Goal: Transaction & Acquisition: Purchase product/service

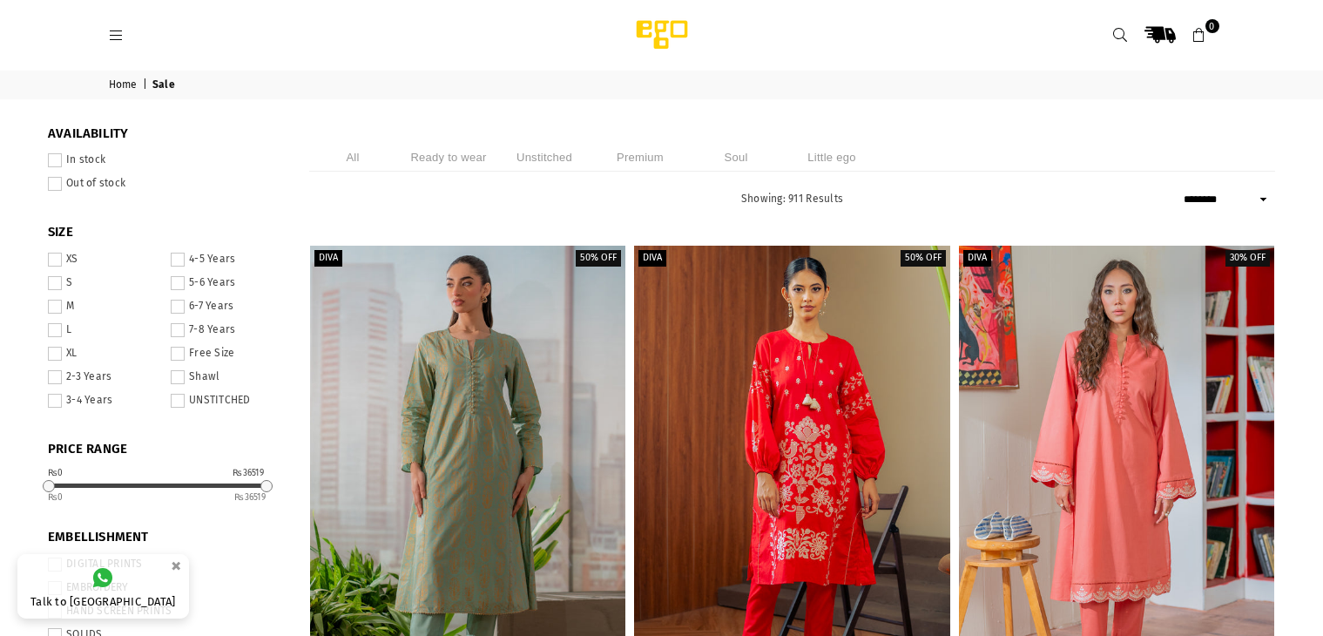
select select "******"
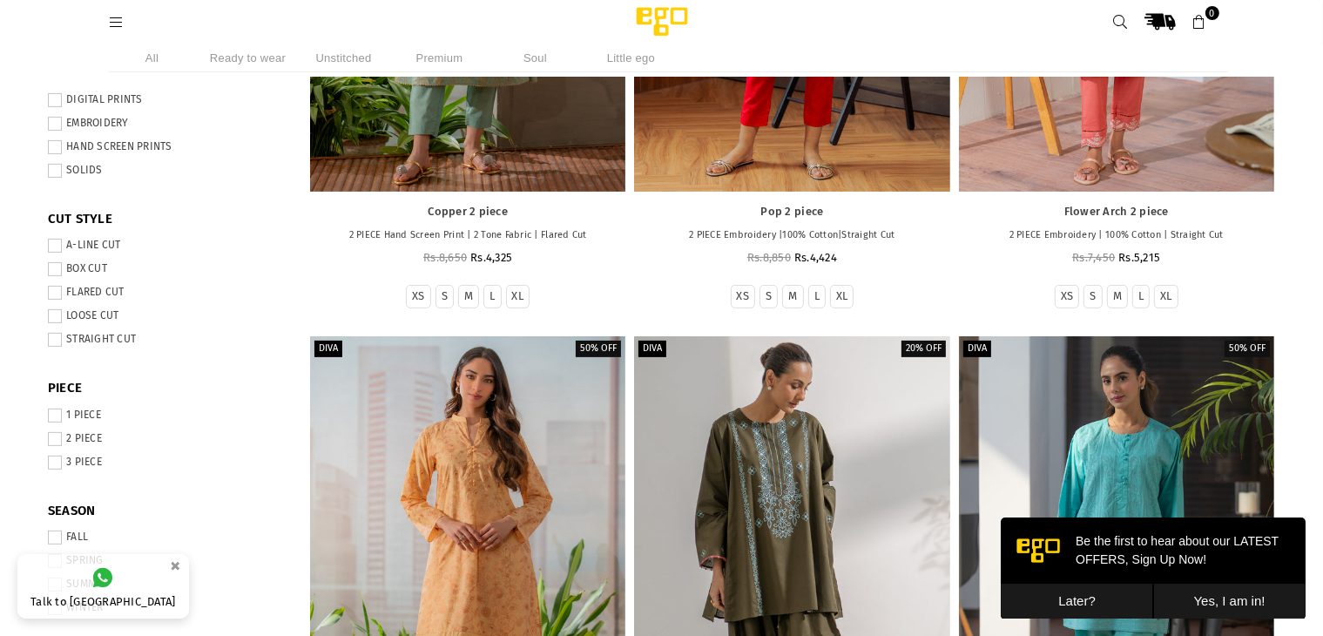
scroll to position [600, 0]
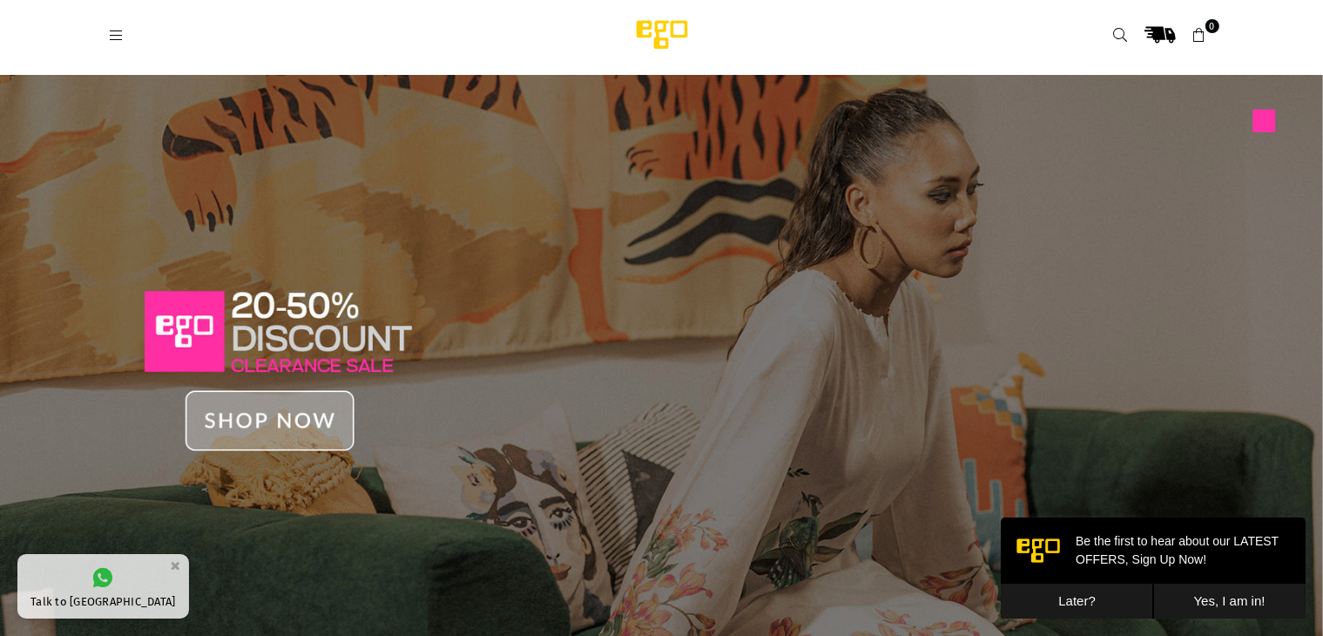
click at [112, 36] on icon at bounding box center [117, 36] width 16 height 16
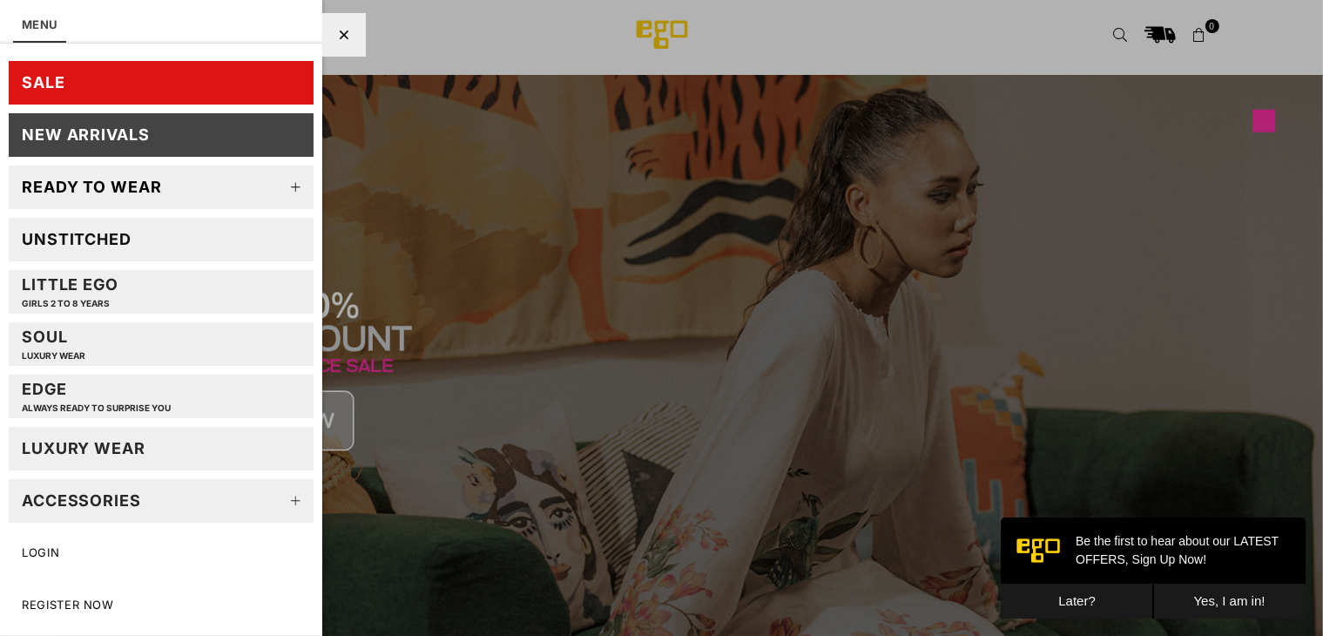
click at [91, 185] on div "Ready to wear" at bounding box center [92, 187] width 140 height 20
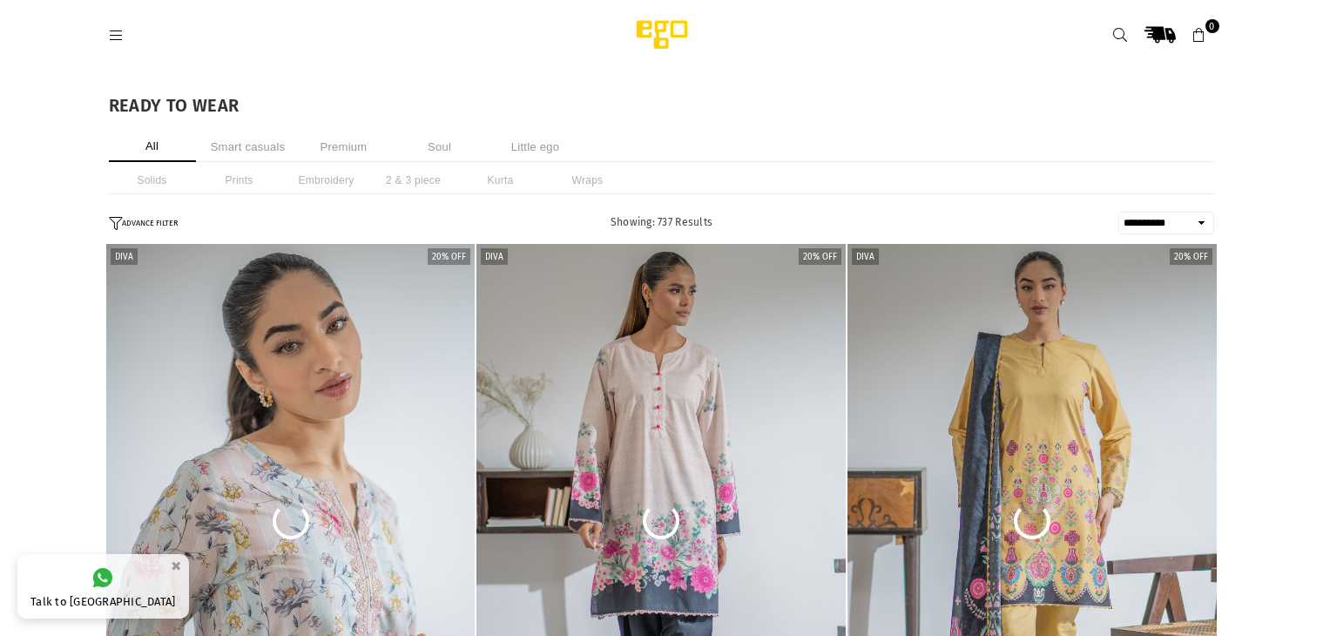
select select "**********"
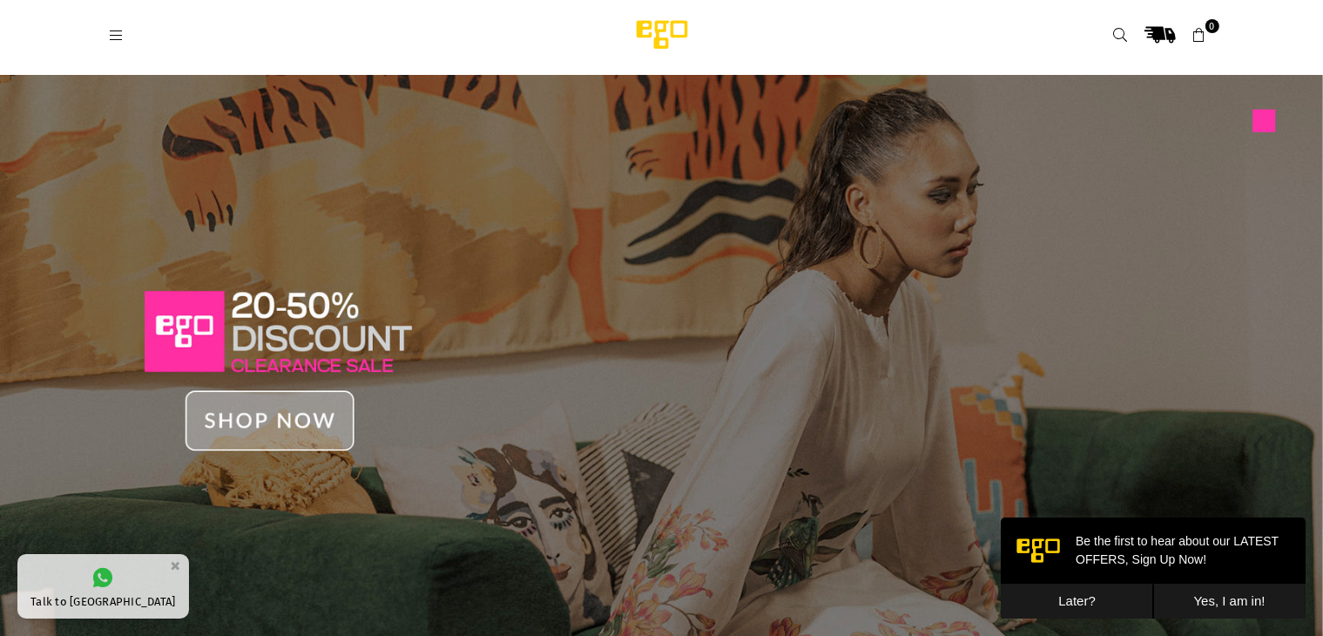
click at [125, 33] on link at bounding box center [116, 34] width 31 height 13
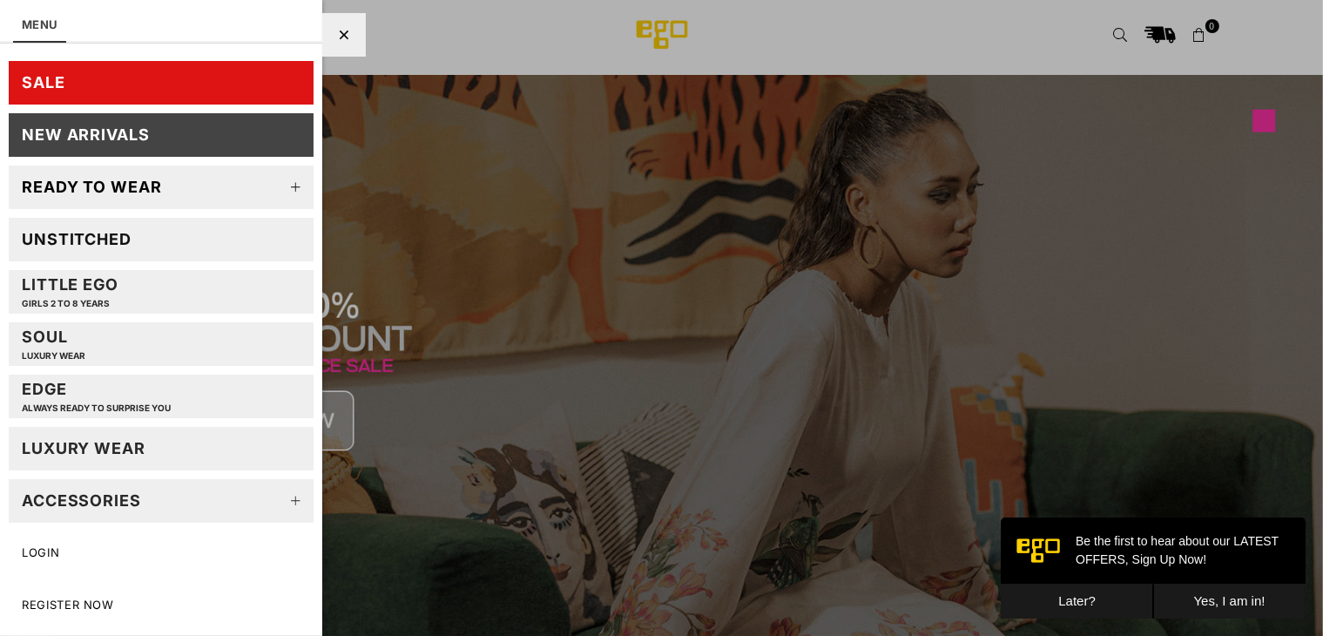
click at [293, 184] on icon at bounding box center [296, 187] width 35 height 35
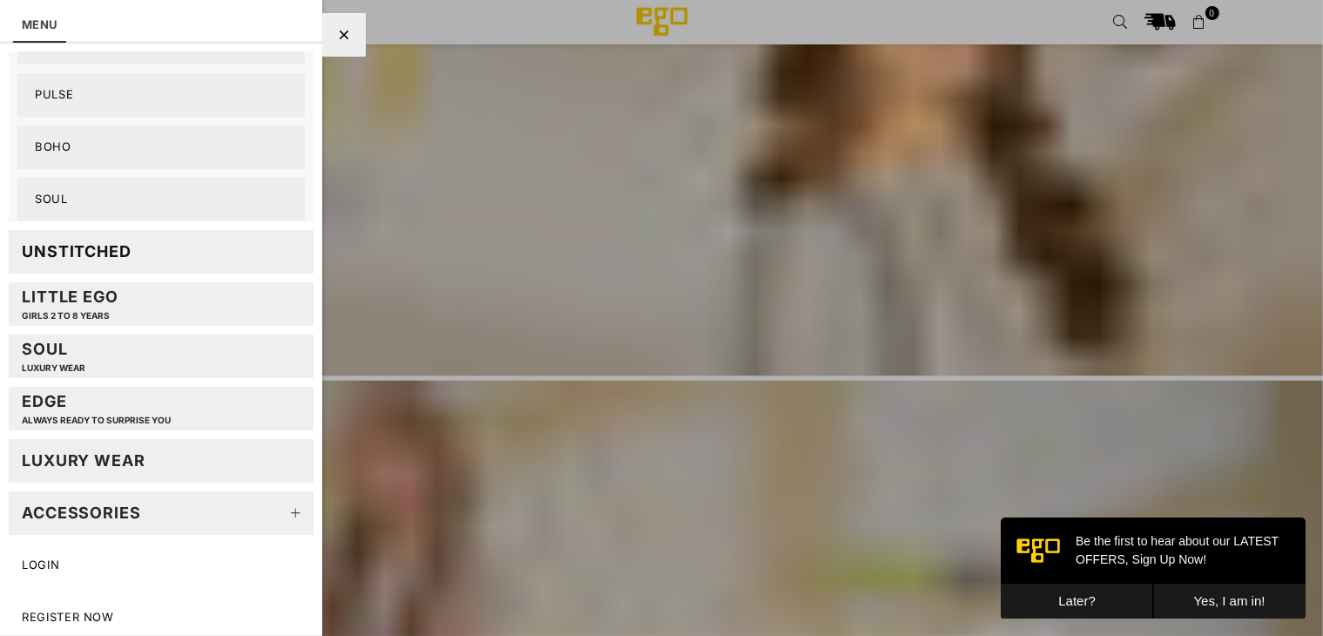
scroll to position [2496, 0]
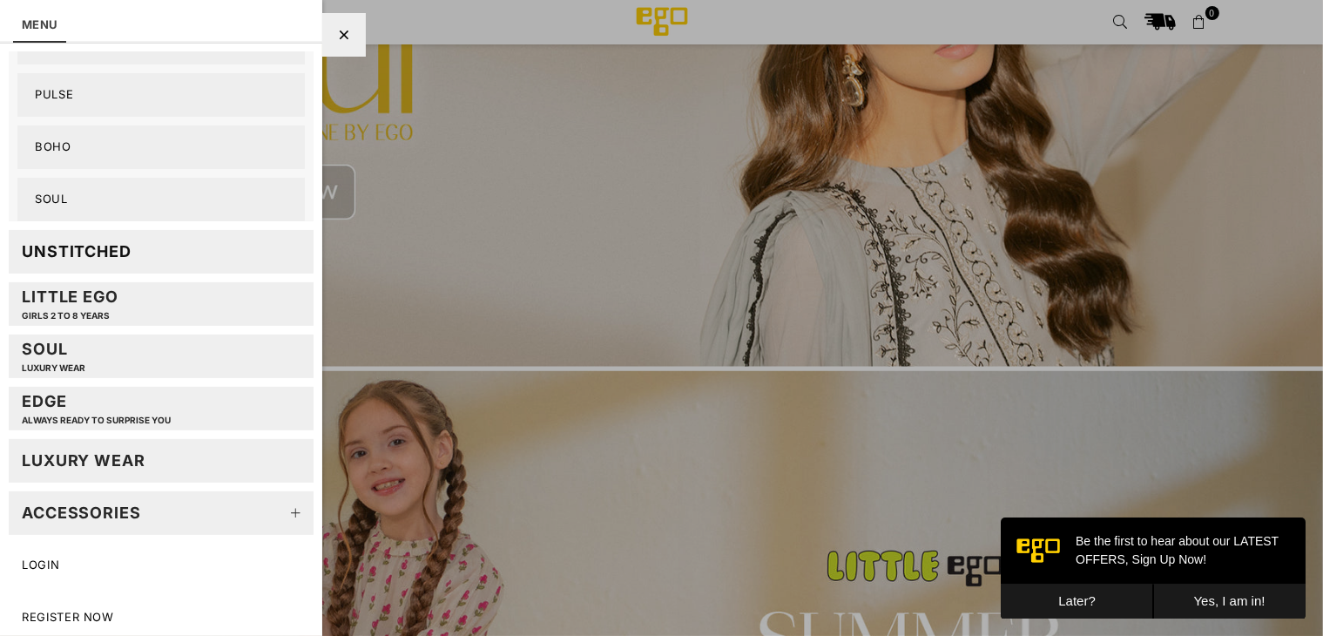
click at [326, 26] on div at bounding box center [344, 35] width 44 height 44
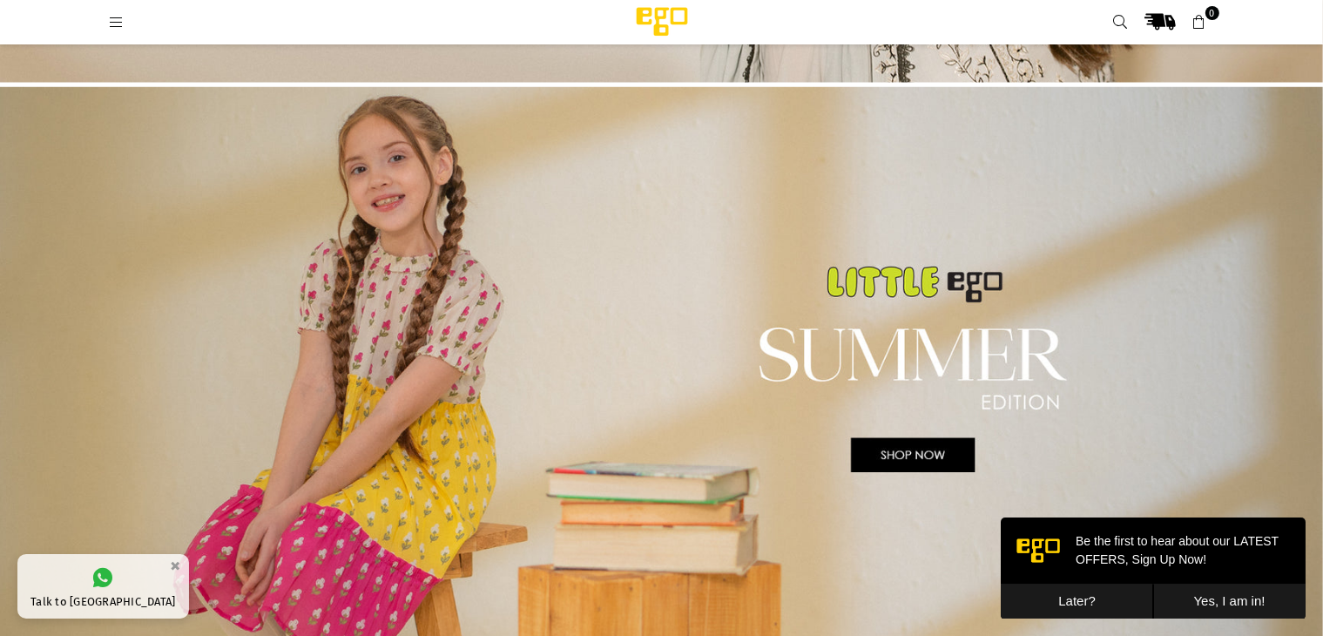
scroll to position [2790, 0]
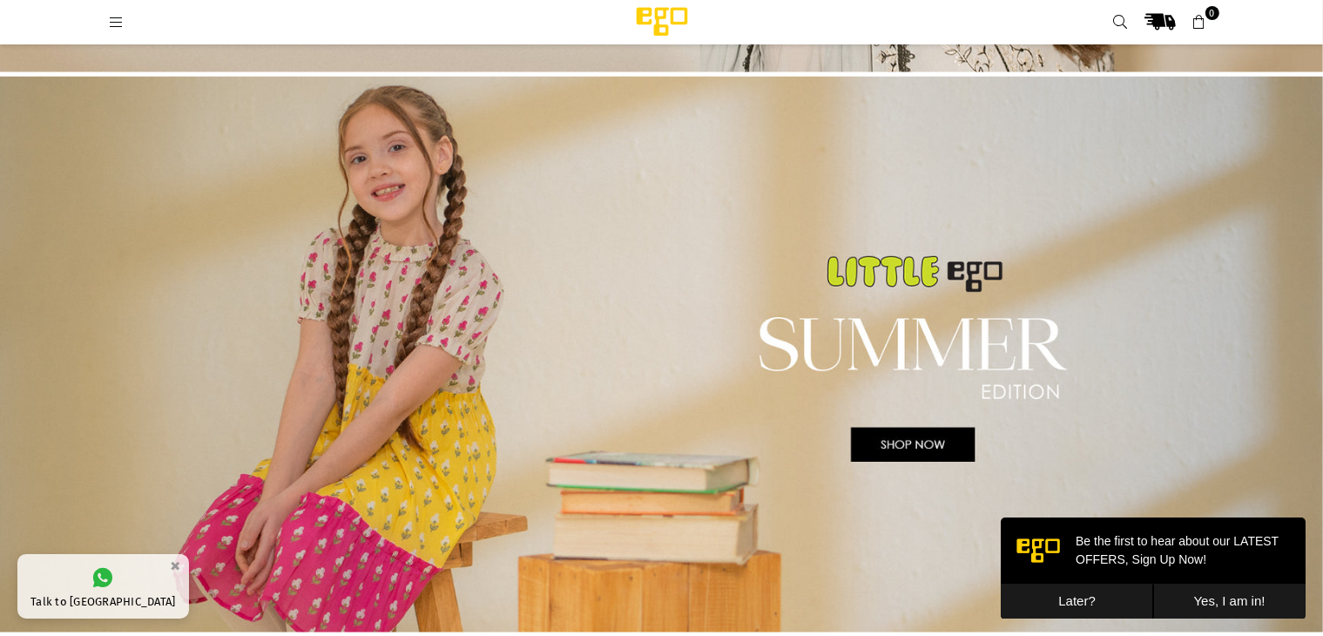
drag, startPoint x: 978, startPoint y: 443, endPoint x: 950, endPoint y: 454, distance: 29.8
click at [950, 454] on img at bounding box center [661, 359] width 1323 height 565
click at [1123, 596] on button "Later?" at bounding box center [1076, 601] width 152 height 36
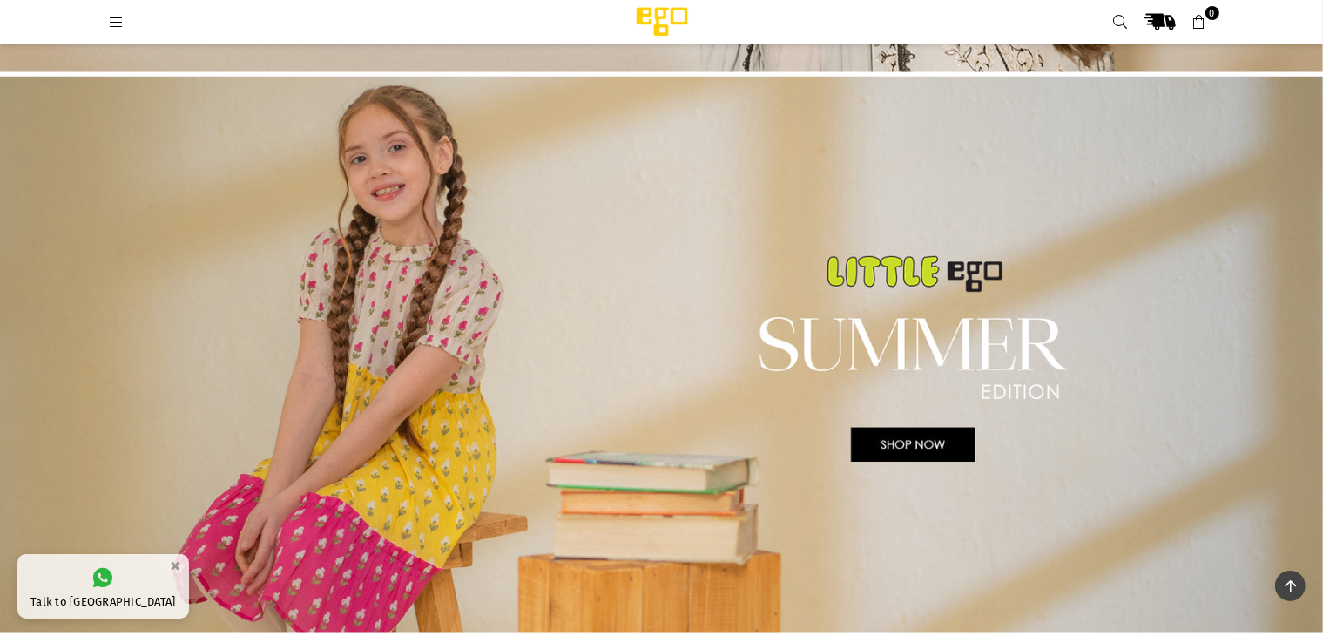
click at [907, 446] on img at bounding box center [661, 359] width 1323 height 565
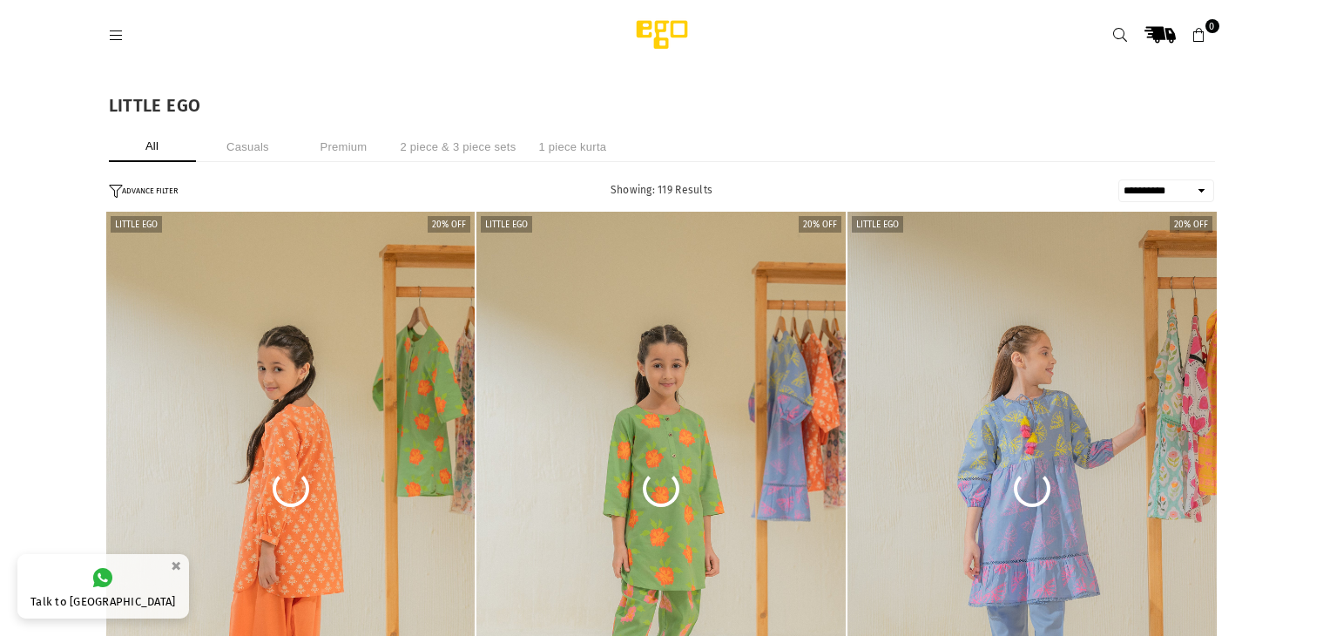
select select "**********"
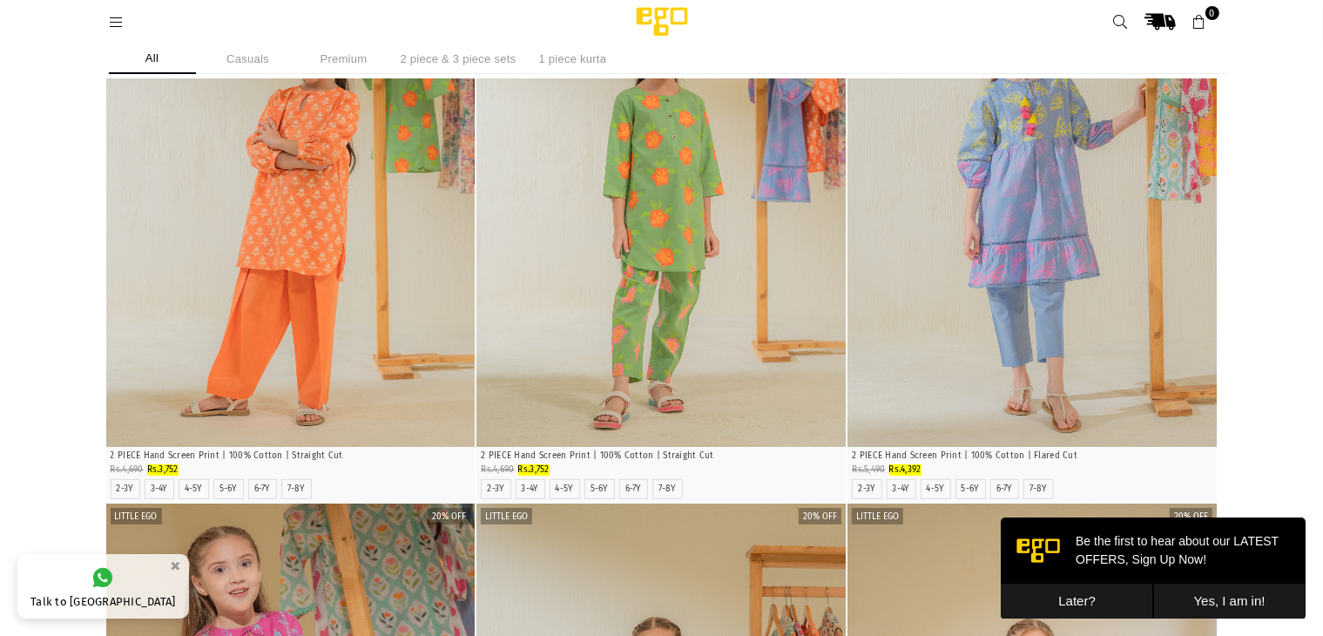
scroll to position [222, 0]
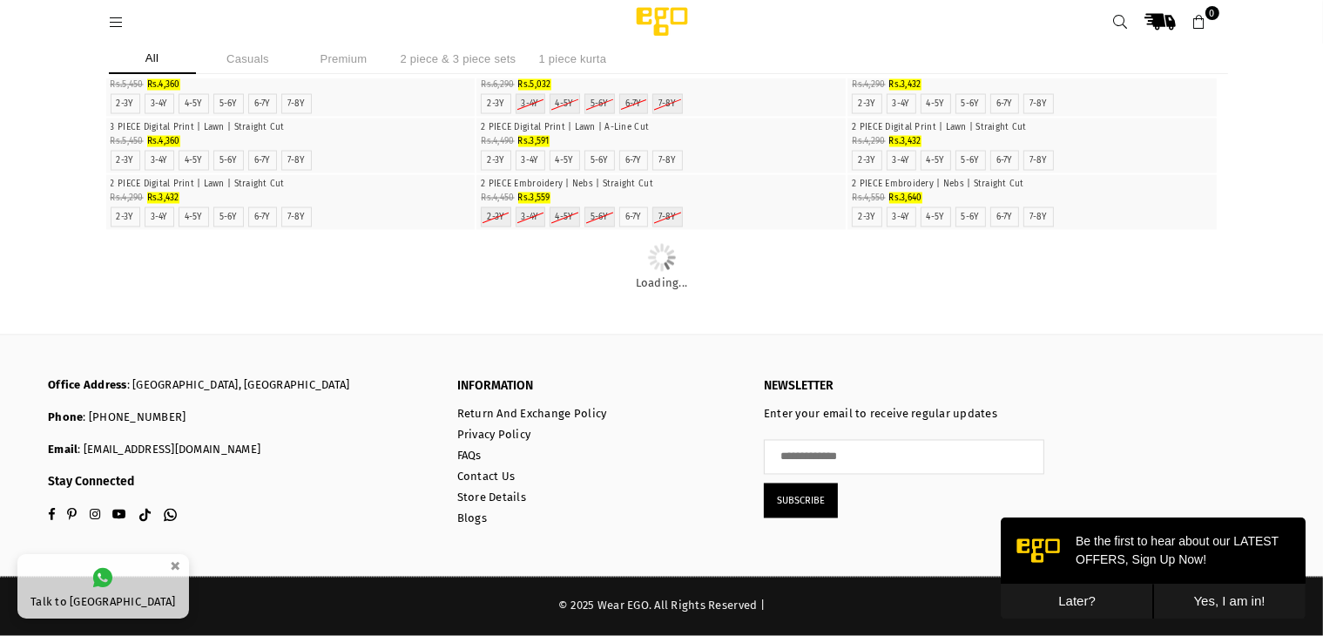
scroll to position [4429, 0]
click at [1098, 596] on button "Later?" at bounding box center [1076, 601] width 152 height 36
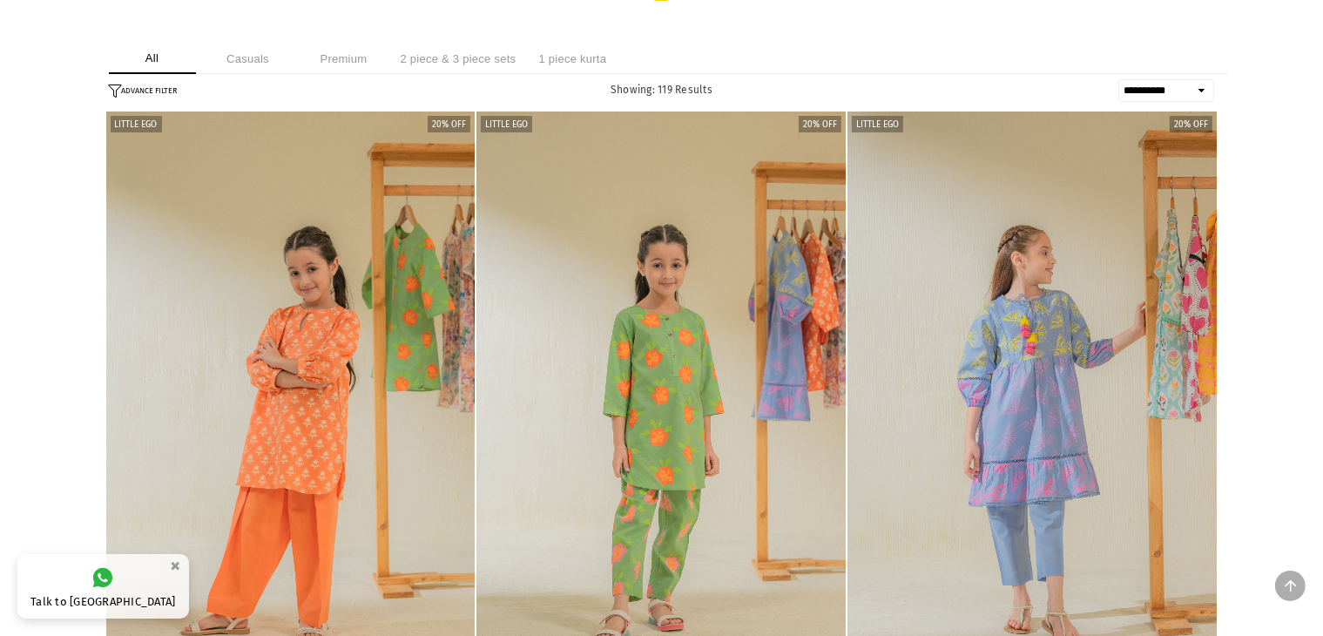
scroll to position [0, 0]
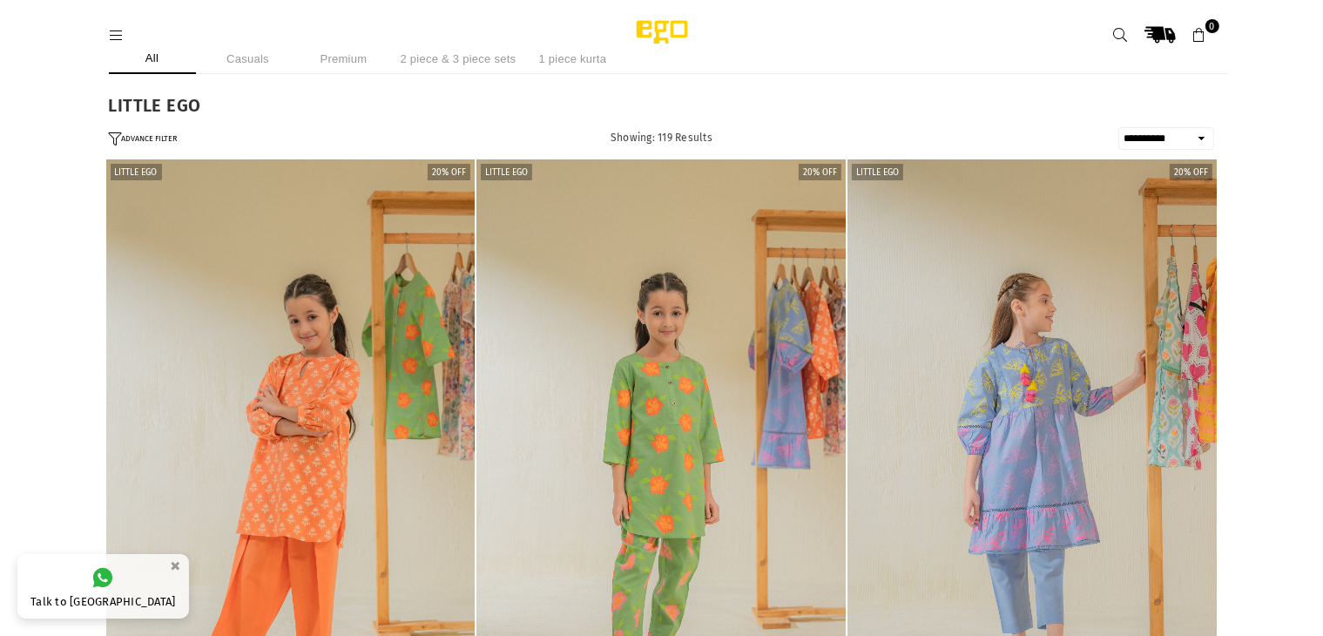
click at [247, 66] on li "Casuals" at bounding box center [248, 59] width 87 height 30
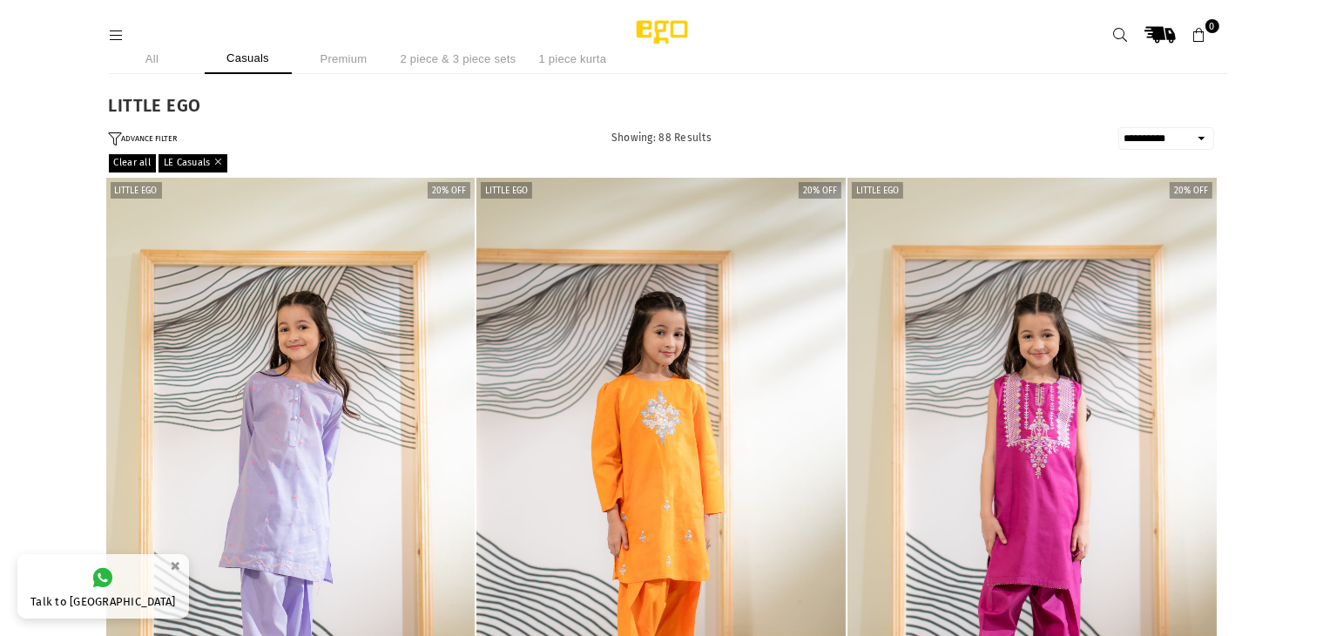
click at [341, 64] on li "Premium" at bounding box center [343, 59] width 87 height 30
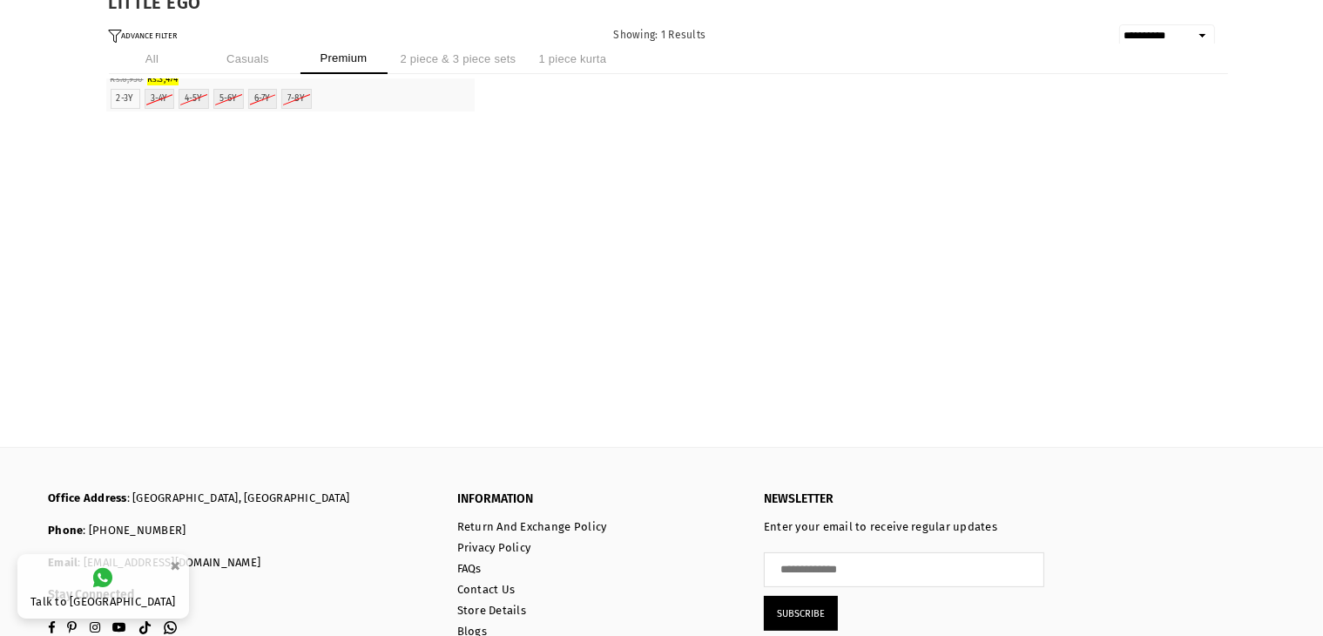
scroll to position [97, 0]
